Goal: Check status: Check status

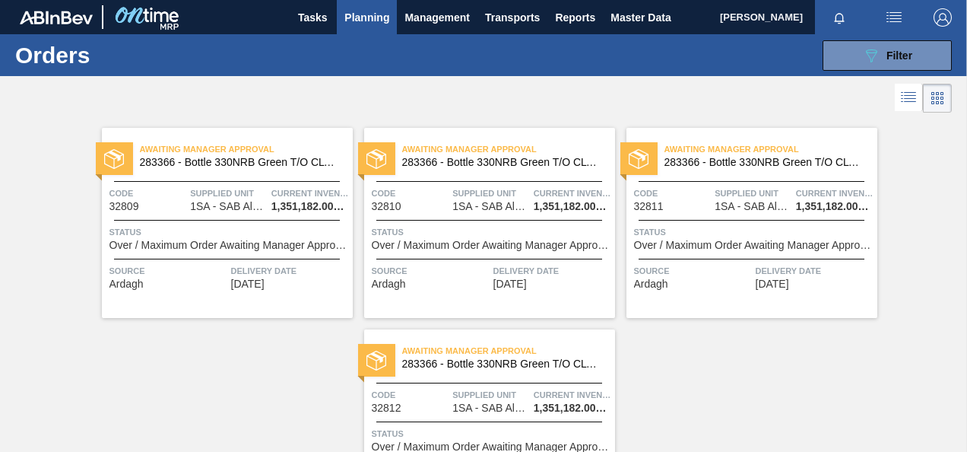
click at [196, 216] on div "Awaiting Manager Approval 283366 - Bottle 330NRB Green T/O CLT Booster Code 328…" at bounding box center [227, 223] width 251 height 190
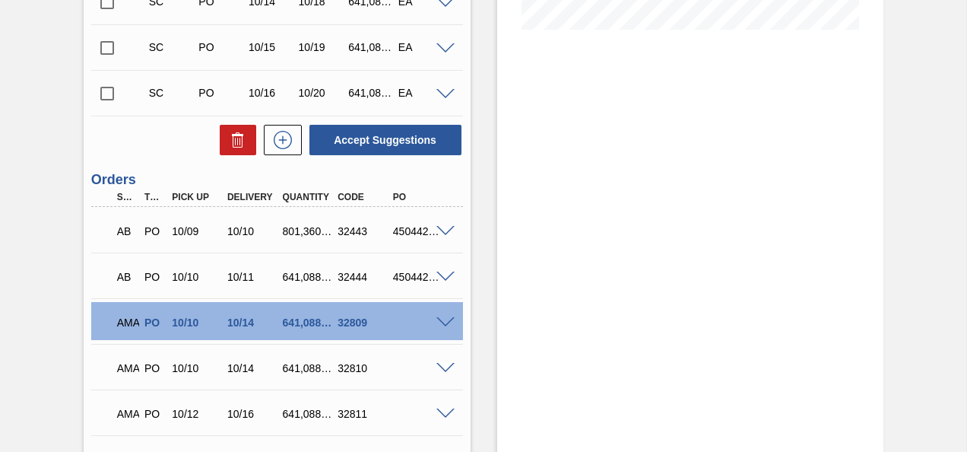
scroll to position [487, 0]
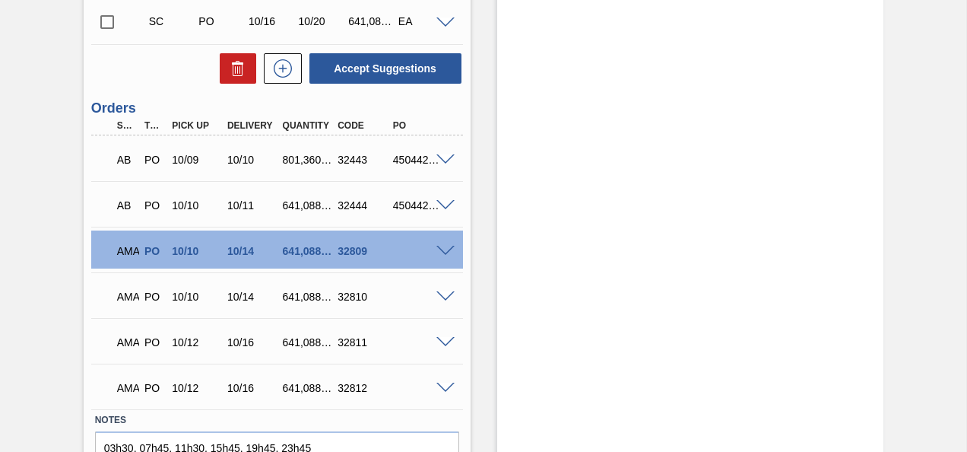
click at [448, 249] on span at bounding box center [446, 251] width 18 height 11
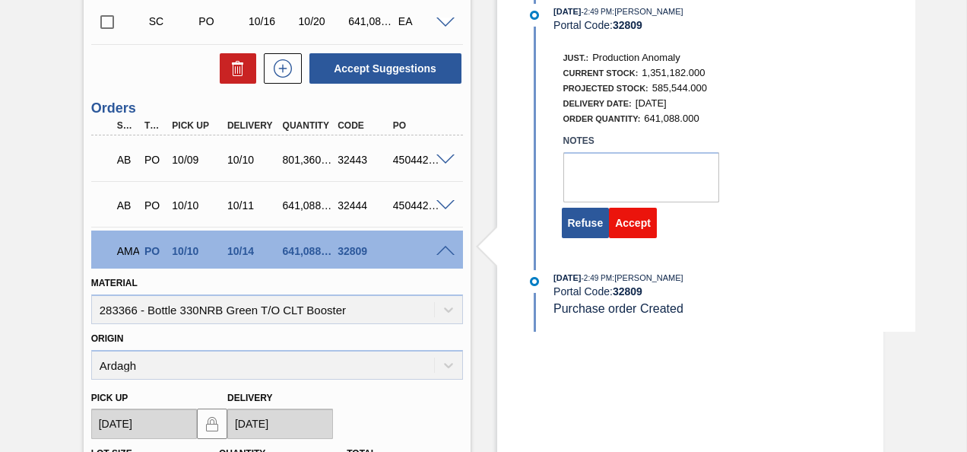
click at [625, 229] on button "Accept" at bounding box center [633, 223] width 48 height 30
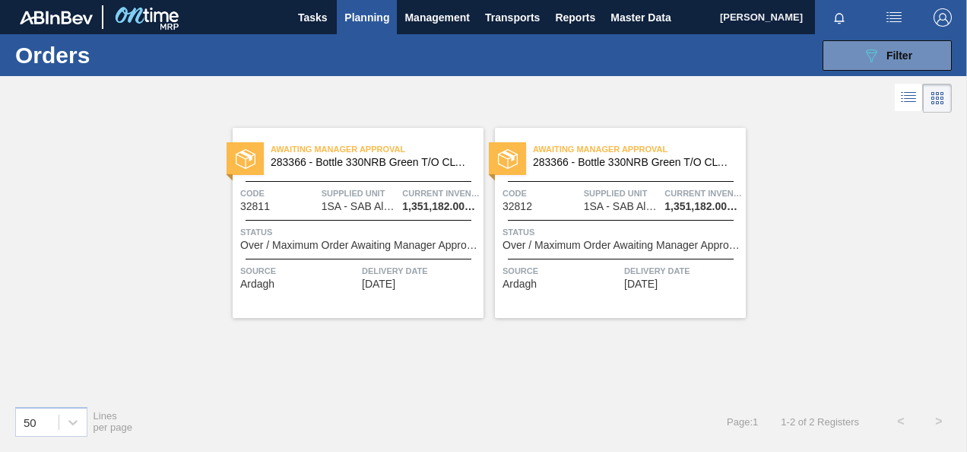
click at [318, 190] on div "Code 32811 Supplied Unit 1SA - [GEOGRAPHIC_DATA] Alrode Brewery Current invento…" at bounding box center [358, 199] width 251 height 27
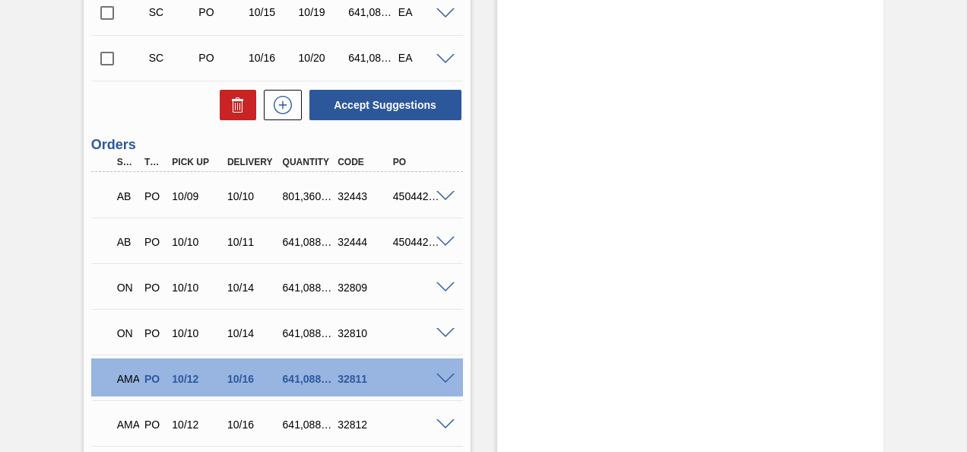
scroll to position [517, 0]
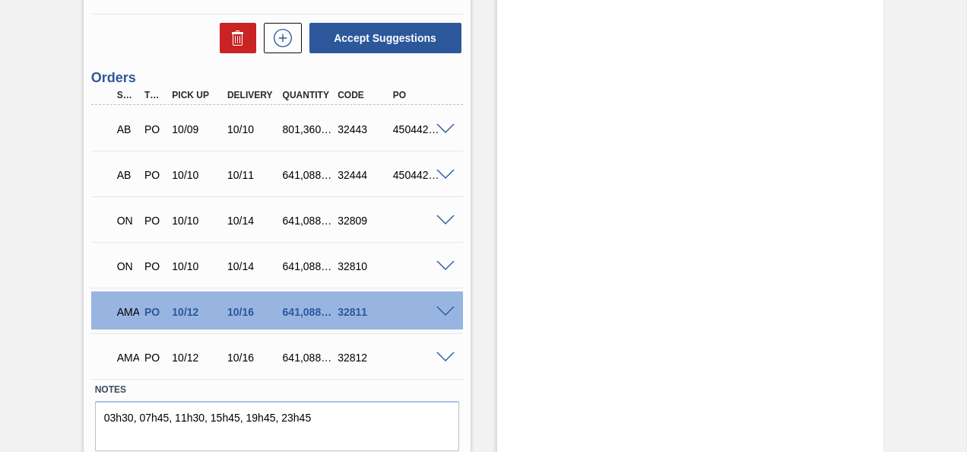
click at [444, 309] on span at bounding box center [446, 311] width 18 height 11
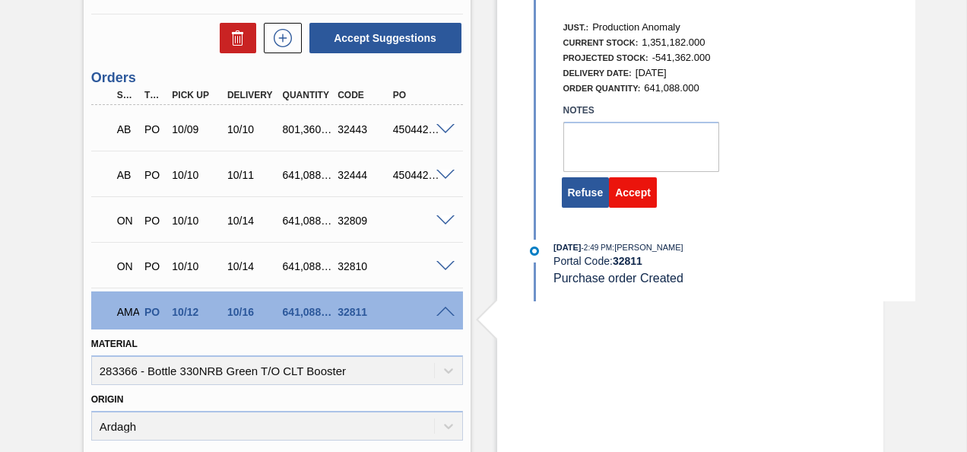
click at [633, 199] on button "Accept" at bounding box center [633, 192] width 48 height 30
